Goal: Communication & Community: Share content

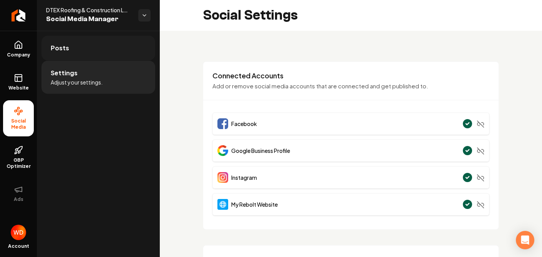
click at [85, 46] on link "Posts" at bounding box center [99, 48] width 114 height 25
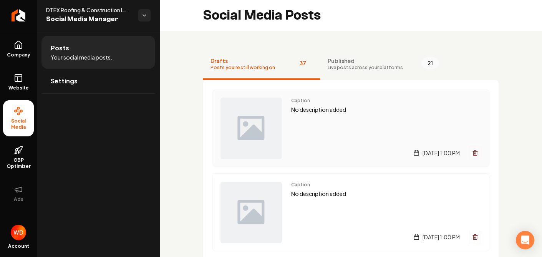
click at [292, 134] on div "Caption No description added [DATE] 1:00 PM" at bounding box center [386, 128] width 190 height 61
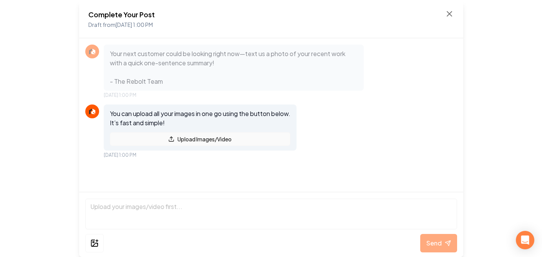
click at [165, 139] on button "Upload Images/Video" at bounding box center [200, 139] width 181 height 14
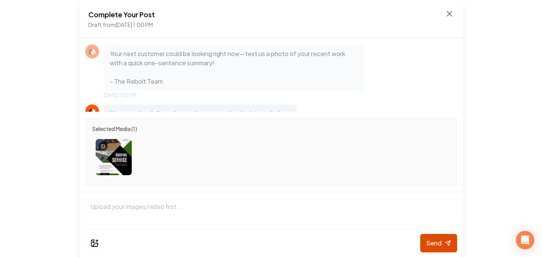
click at [439, 241] on span "Send" at bounding box center [434, 243] width 15 height 9
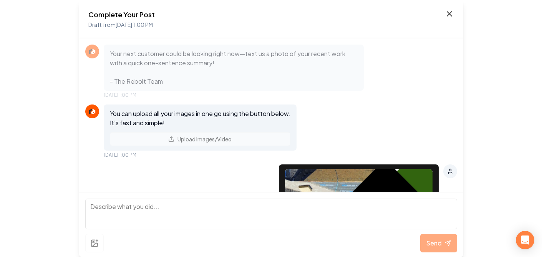
click at [452, 14] on icon at bounding box center [449, 13] width 9 height 9
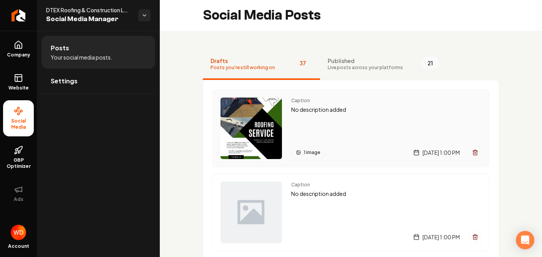
click at [340, 131] on div "Caption No description added 1 image [DATE] 1:00 PM" at bounding box center [386, 128] width 190 height 61
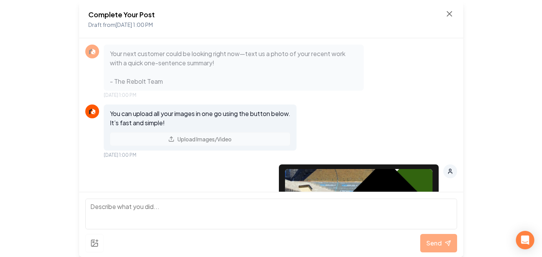
scroll to position [117, 0]
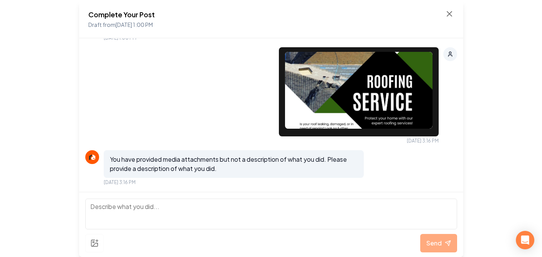
click at [281, 206] on textarea at bounding box center [271, 214] width 372 height 31
click at [281, 209] on textarea at bounding box center [271, 214] width 372 height 31
click at [379, 100] on img at bounding box center [359, 90] width 148 height 77
click at [447, 19] on div "Complete Your Post Draft from [DATE] 1:00 PM" at bounding box center [271, 19] width 366 height 20
click at [457, 12] on div "Complete Your Post Draft from [DATE] 1:00 PM" at bounding box center [271, 19] width 384 height 38
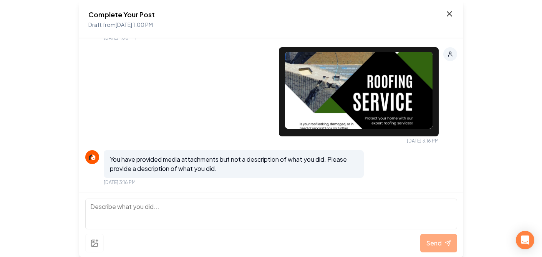
click at [452, 12] on icon at bounding box center [449, 13] width 9 height 9
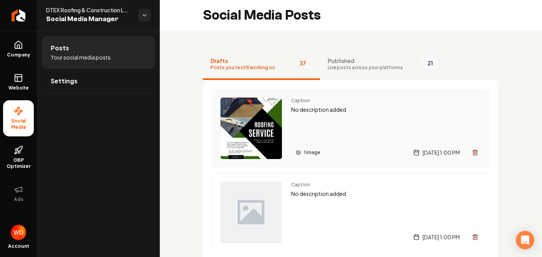
click at [323, 124] on div "Caption No description added 1 image [DATE] 1:00 PM" at bounding box center [386, 128] width 190 height 61
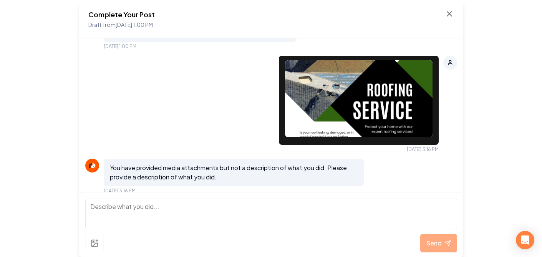
scroll to position [115, 0]
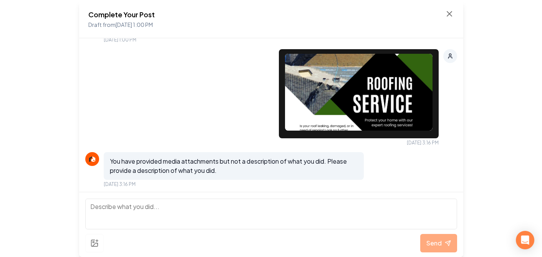
click at [345, 105] on img at bounding box center [359, 92] width 148 height 77
click at [449, 15] on icon at bounding box center [449, 14] width 5 height 5
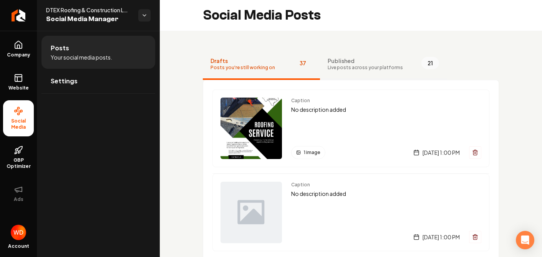
click at [371, 63] on span "Published" at bounding box center [365, 61] width 75 height 8
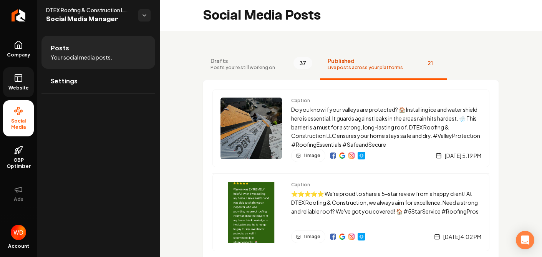
click at [12, 81] on link "Website" at bounding box center [18, 82] width 31 height 30
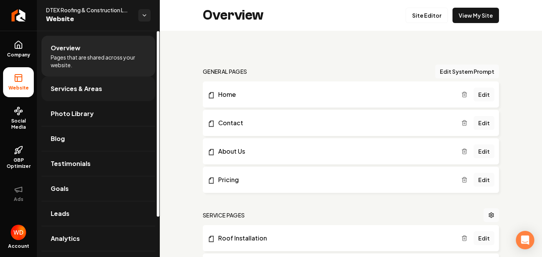
click at [104, 92] on link "Services & Areas" at bounding box center [99, 88] width 114 height 25
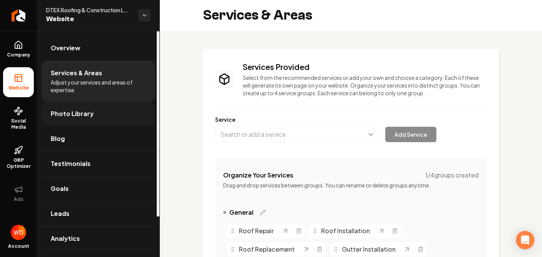
click at [98, 116] on link "Photo Library" at bounding box center [99, 113] width 114 height 25
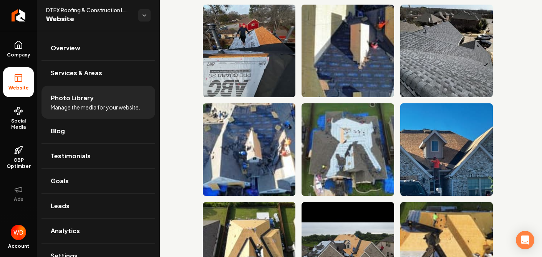
scroll to position [1132, 0]
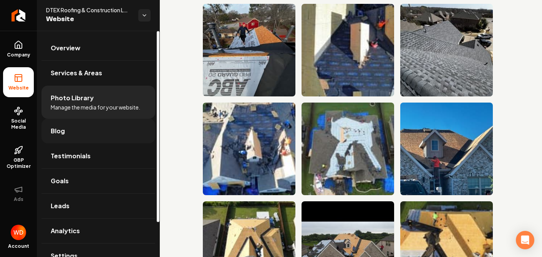
click at [125, 128] on link "Blog" at bounding box center [99, 131] width 114 height 25
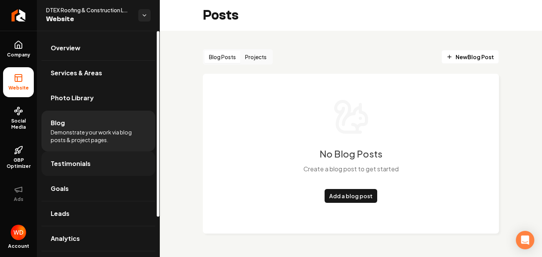
click at [94, 166] on link "Testimonials" at bounding box center [99, 163] width 114 height 25
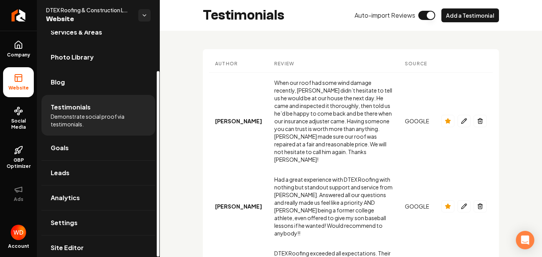
scroll to position [49, 0]
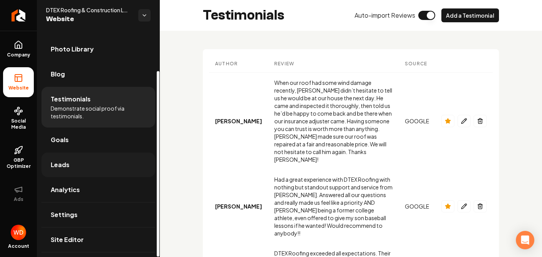
click at [84, 163] on link "Leads" at bounding box center [99, 165] width 114 height 25
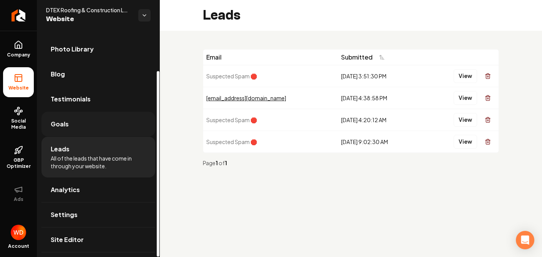
click at [79, 131] on link "Goals" at bounding box center [99, 124] width 114 height 25
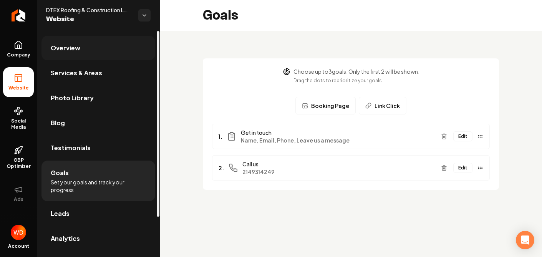
click at [78, 53] on link "Overview" at bounding box center [99, 48] width 114 height 25
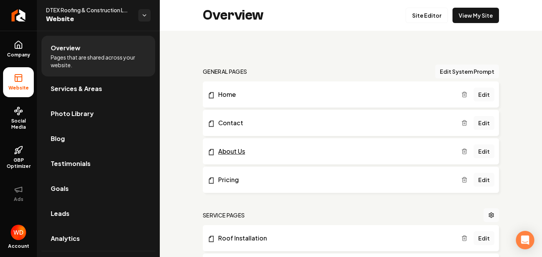
click at [236, 152] on link "About Us" at bounding box center [335, 151] width 254 height 9
click at [13, 119] on span "Social Media" at bounding box center [18, 124] width 31 height 12
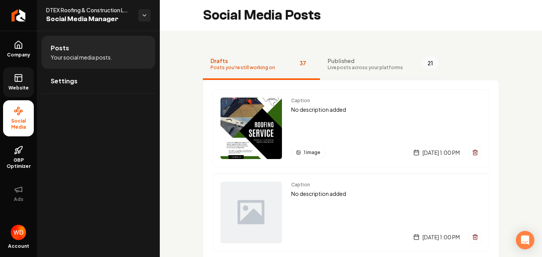
click at [368, 68] on span "Live posts across your platforms" at bounding box center [365, 68] width 75 height 6
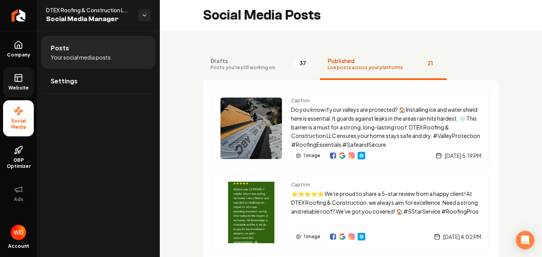
click at [236, 69] on span "Posts you're still working on" at bounding box center [243, 68] width 65 height 6
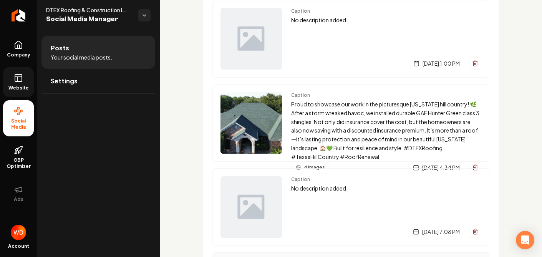
scroll to position [1858, 0]
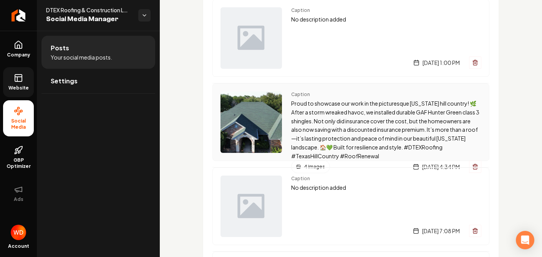
click at [412, 136] on p "Proud to showcase our work in the picturesque [US_STATE] hill country! 🌿 After …" at bounding box center [386, 129] width 190 height 61
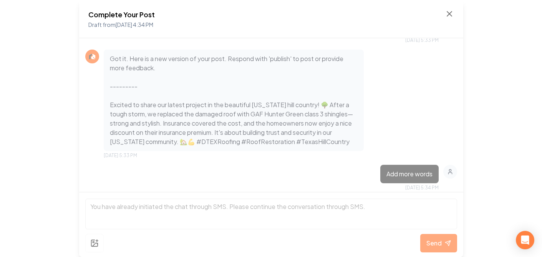
scroll to position [1945, 0]
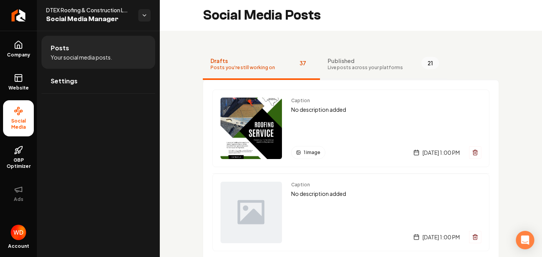
click at [347, 60] on span "Published" at bounding box center [365, 61] width 75 height 8
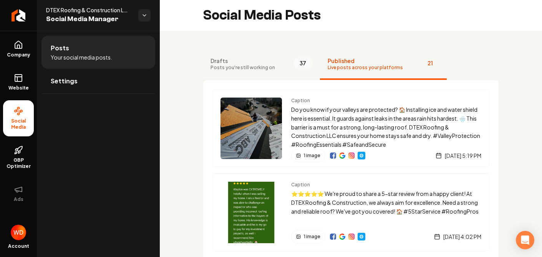
click at [250, 66] on span "Posts you're still working on" at bounding box center [243, 68] width 65 height 6
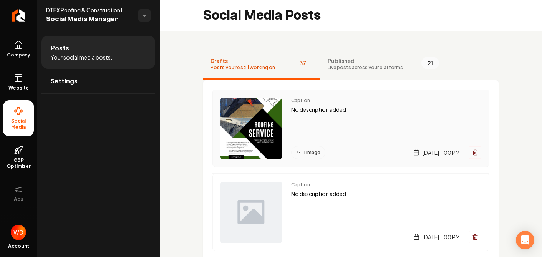
click at [345, 120] on div "Caption No description added 1 image [DATE] 1:00 PM" at bounding box center [386, 128] width 190 height 61
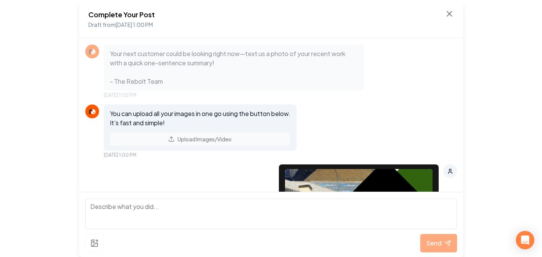
scroll to position [117, 0]
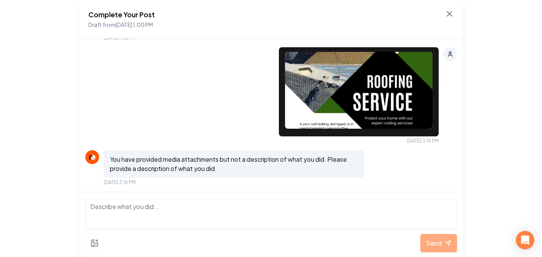
click at [287, 208] on textarea at bounding box center [271, 214] width 372 height 31
paste textarea "Is your roof leaking, damaged, or in need of repairs? Look no further than DTEX…"
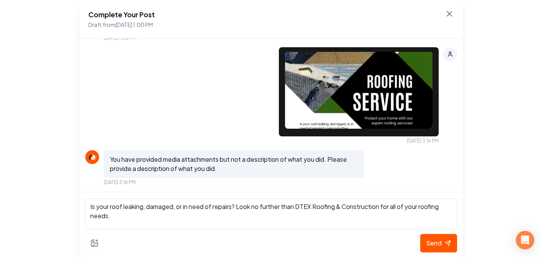
type textarea "Is your roof leaking, damaged, or in need of repairs? Look no further than DTEX…"
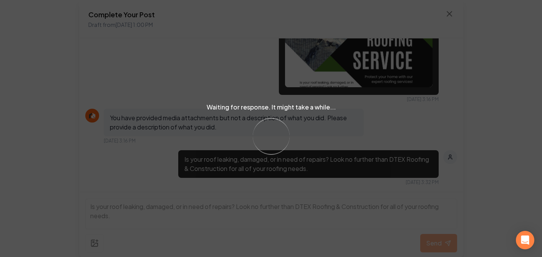
scroll to position [228, 0]
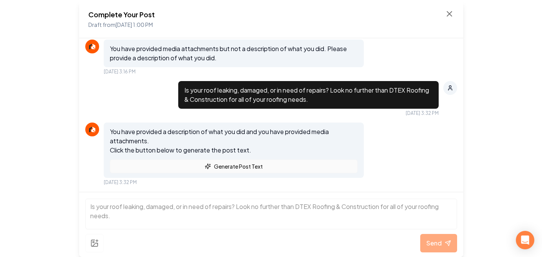
click at [239, 169] on button "Generate Post Text" at bounding box center [234, 166] width 248 height 14
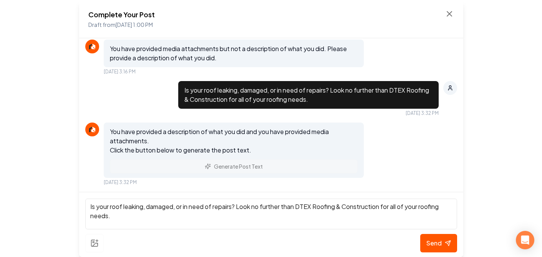
scroll to position [380, 0]
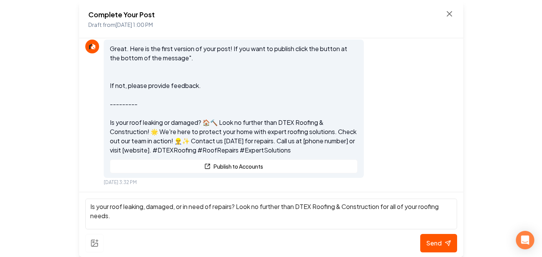
click at [217, 213] on textarea "Is your roof leaking, damaged, or in need of repairs? Look no further than DTEX…" at bounding box center [271, 214] width 372 height 31
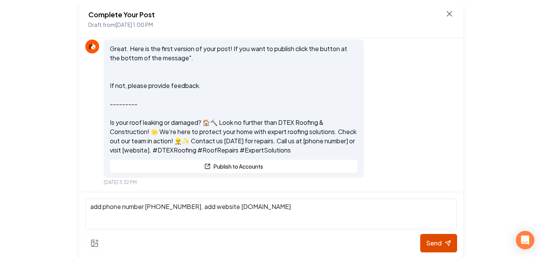
type textarea "add phone number [PHONE_NUMBER]. add website [DOMAIN_NAME]"
click at [447, 240] on icon at bounding box center [448, 243] width 6 height 6
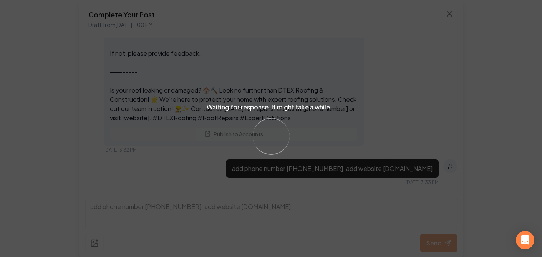
scroll to position [537, 0]
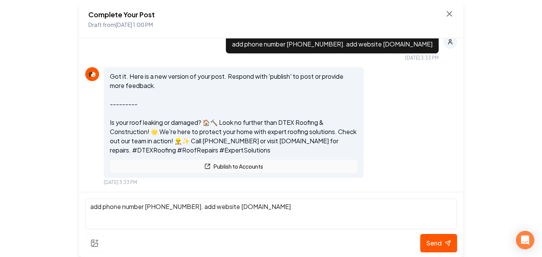
click at [252, 169] on button "Publish to Accounts" at bounding box center [234, 166] width 248 height 14
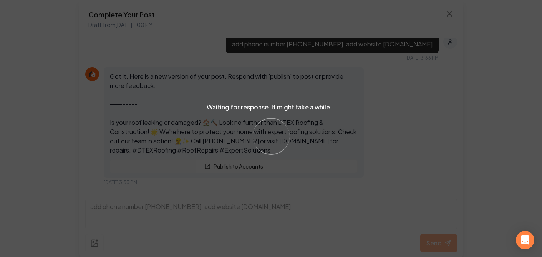
scroll to position [569, 0]
